Goal: Task Accomplishment & Management: Use online tool/utility

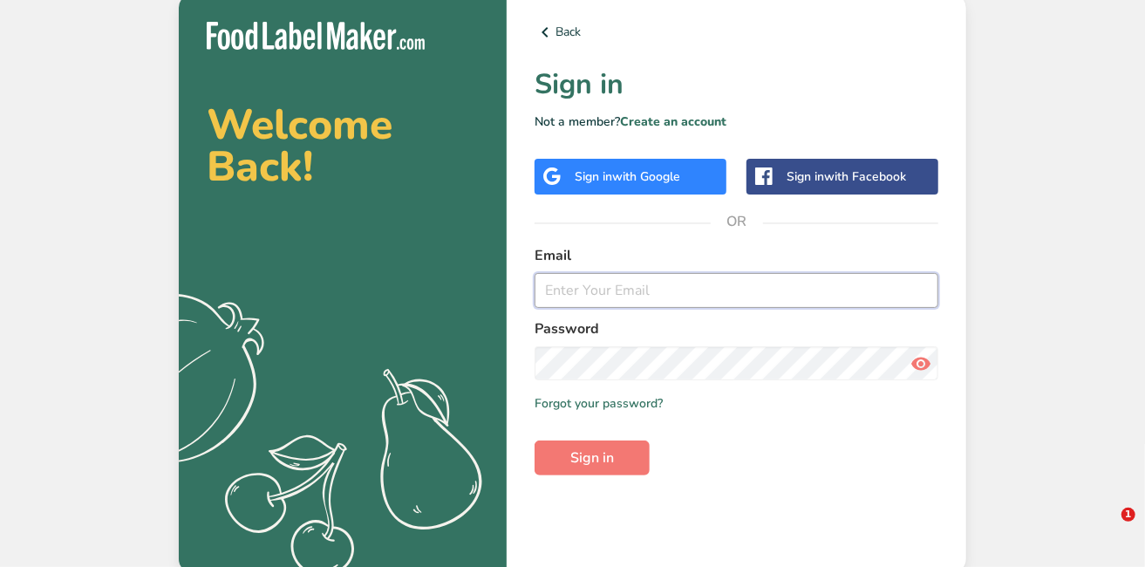
type input "[PERSON_NAME][EMAIL_ADDRESS][DOMAIN_NAME]"
click at [1007, 157] on div "Welcome Back! .a{fill:#f5f3ed;} Back Sign in Not a member? Create an account Si…" at bounding box center [572, 283] width 1145 height 567
click at [117, 179] on div "Welcome Back! .a{fill:#f5f3ed;} Back Sign in Not a member? Create an account Si…" at bounding box center [572, 283] width 1145 height 567
click at [598, 442] on button "Sign in" at bounding box center [592, 457] width 115 height 35
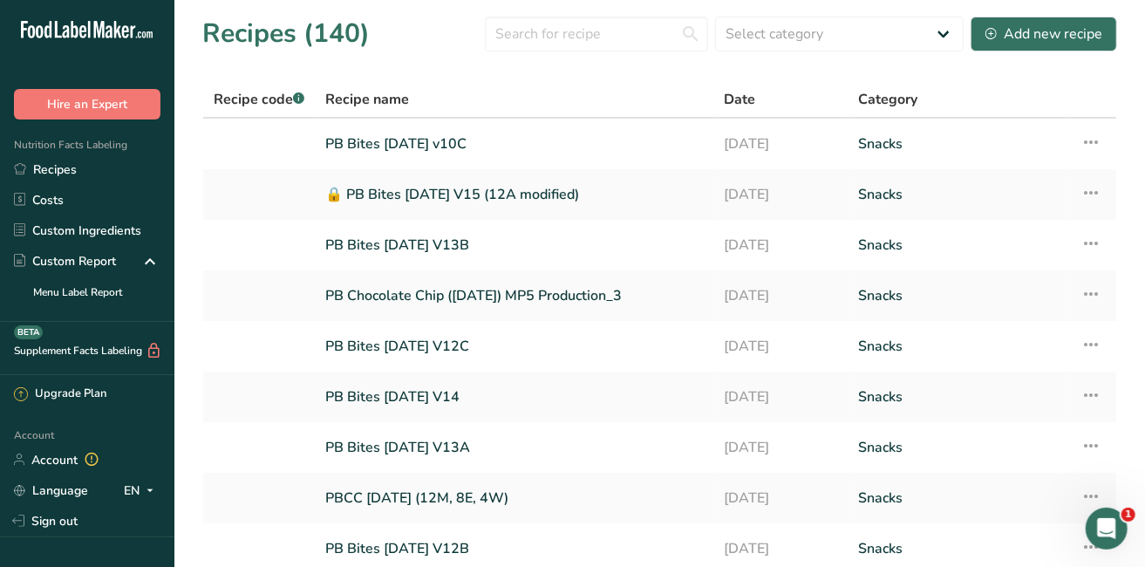
click at [65, 170] on link "Recipes" at bounding box center [87, 169] width 174 height 31
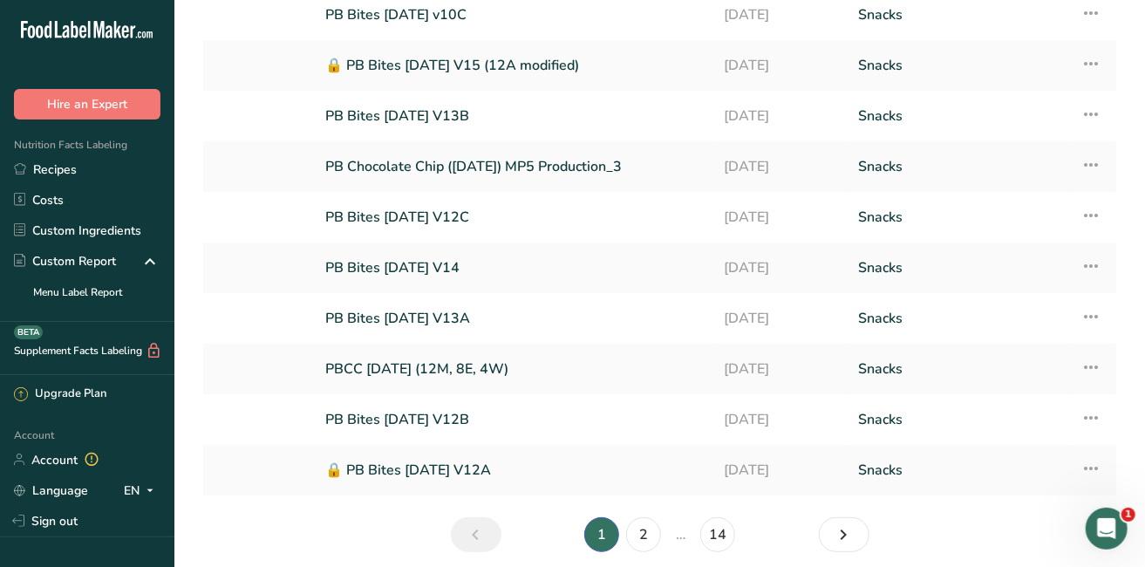
scroll to position [196, 0]
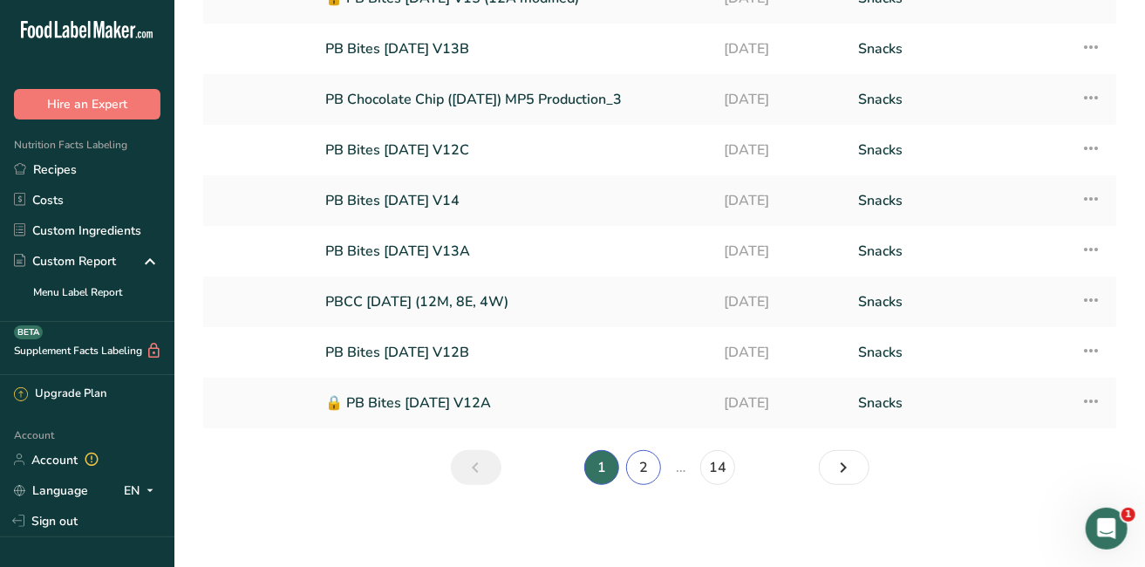
click at [648, 467] on link "2" at bounding box center [643, 467] width 35 height 35
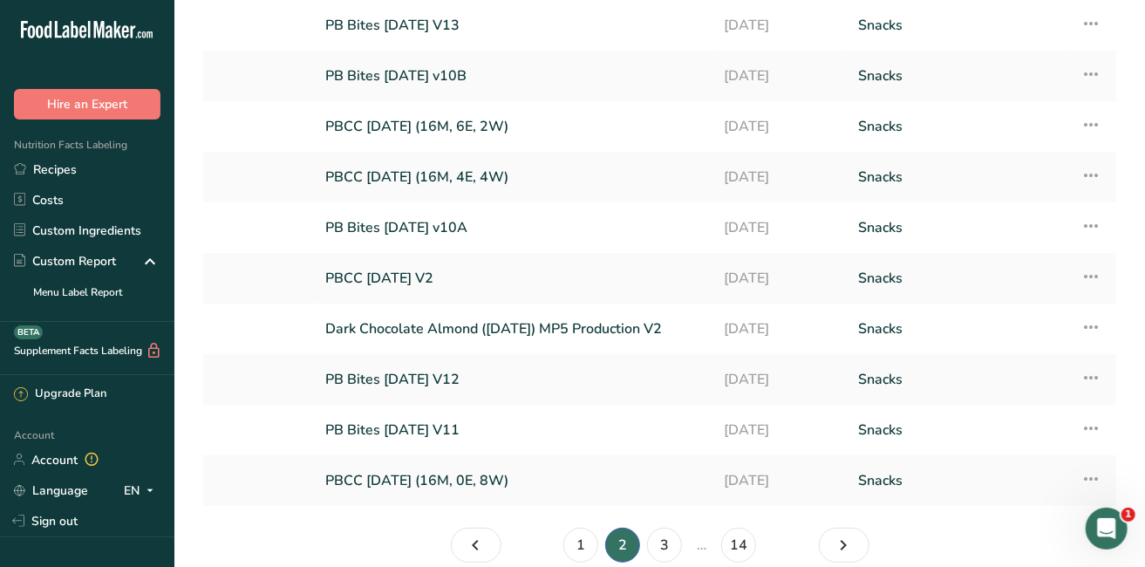
scroll to position [15, 0]
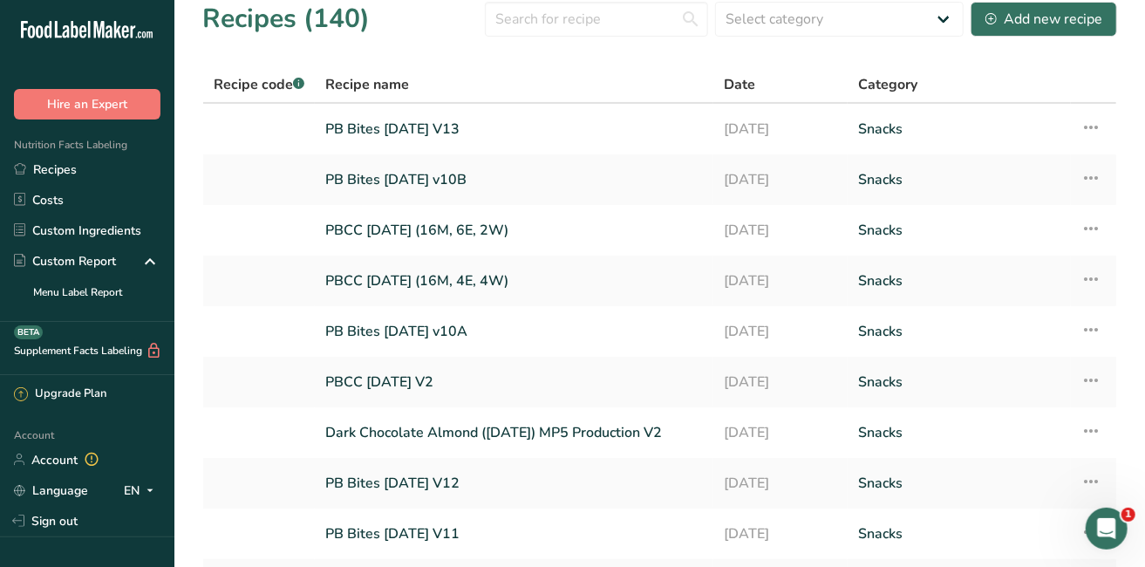
click at [437, 334] on link "PB Bites [DATE] v10A" at bounding box center [514, 331] width 378 height 37
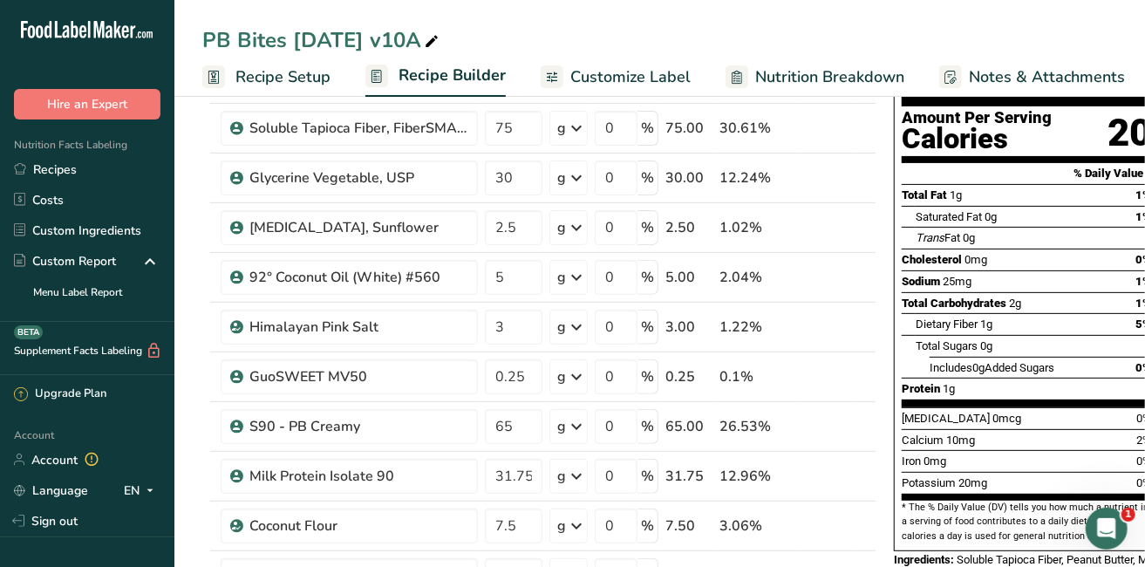
scroll to position [154, 0]
